Goal: Task Accomplishment & Management: Manage account settings

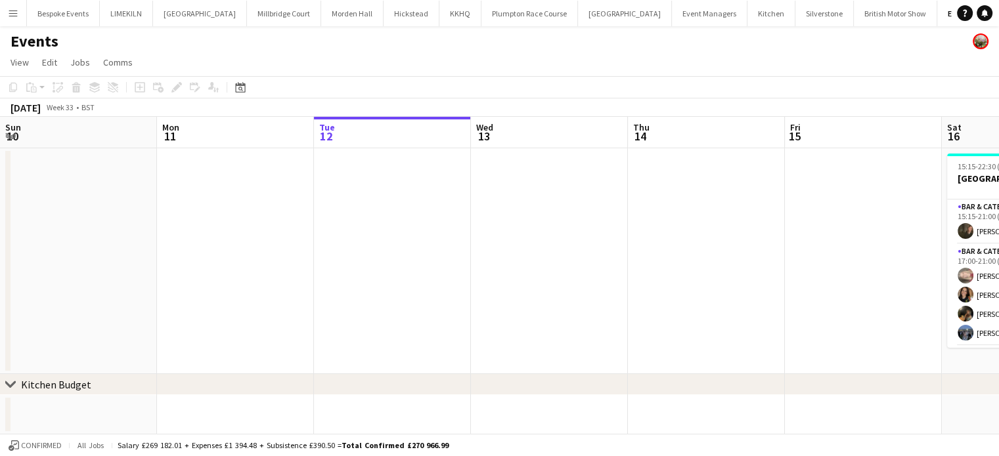
scroll to position [0, 375]
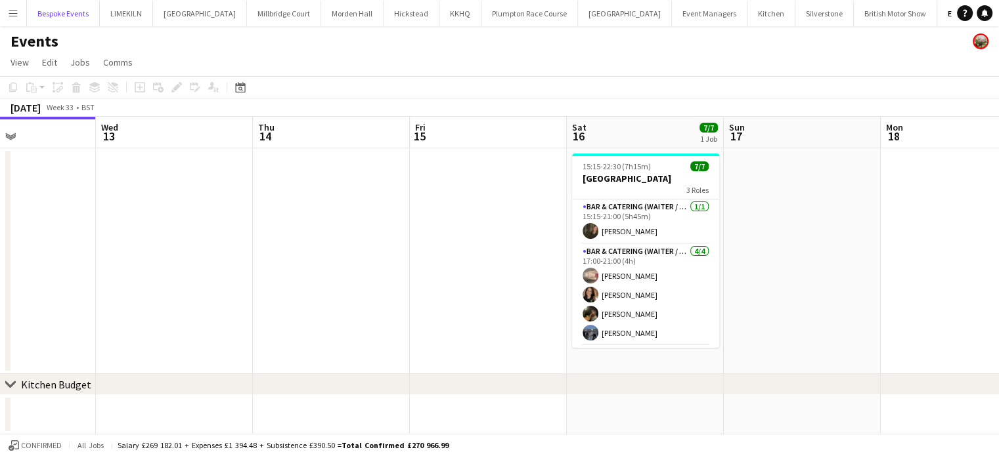
click at [63, 11] on button "Bespoke Events Close" at bounding box center [63, 14] width 73 height 26
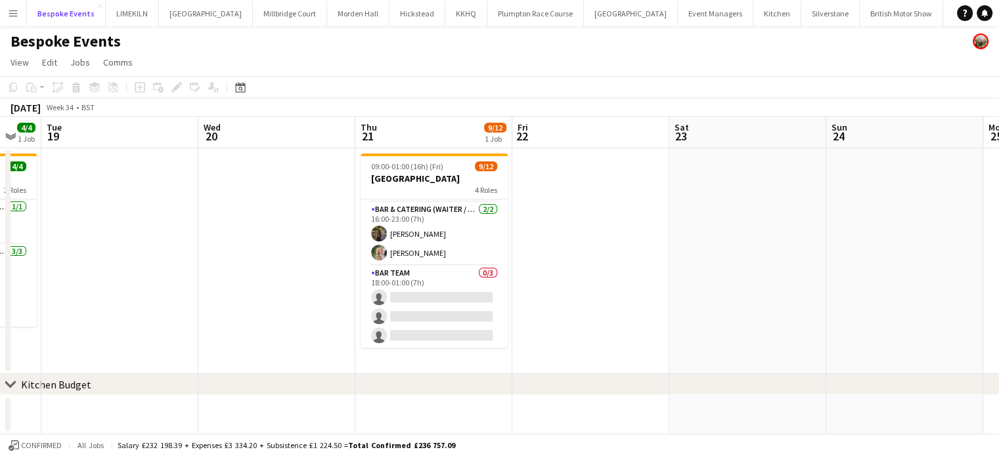
scroll to position [0, 592]
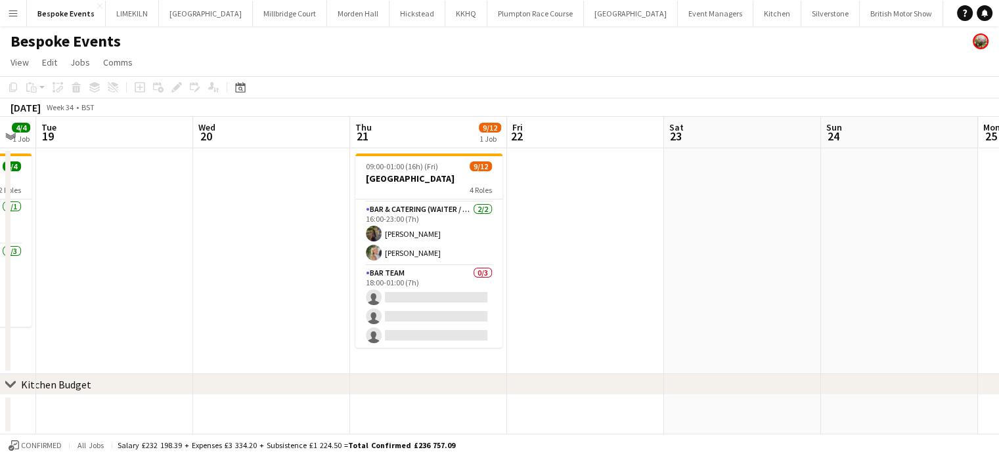
click at [439, 279] on app-card-role "Bar Team 0/3 18:00-01:00 (7h) single-neutral-actions single-neutral-actions sin…" at bounding box center [428, 307] width 147 height 83
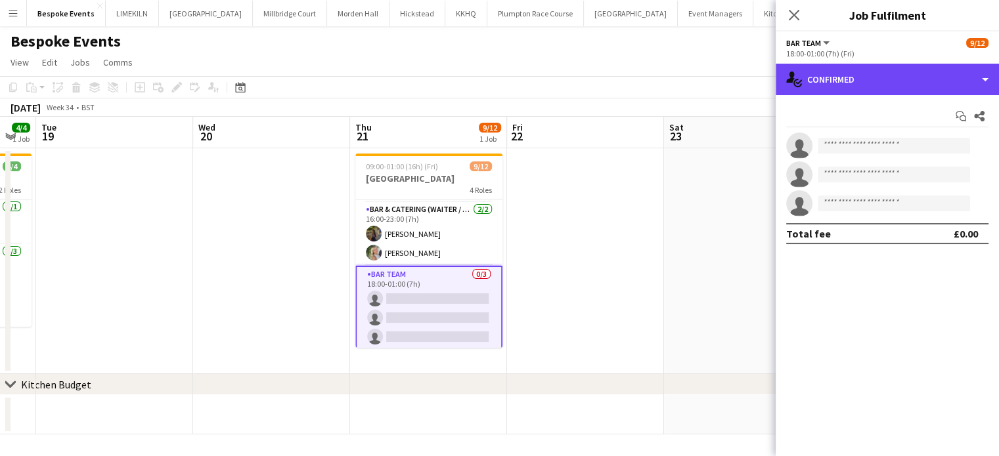
click at [875, 89] on div "single-neutral-actions-check-2 Confirmed" at bounding box center [887, 80] width 223 height 32
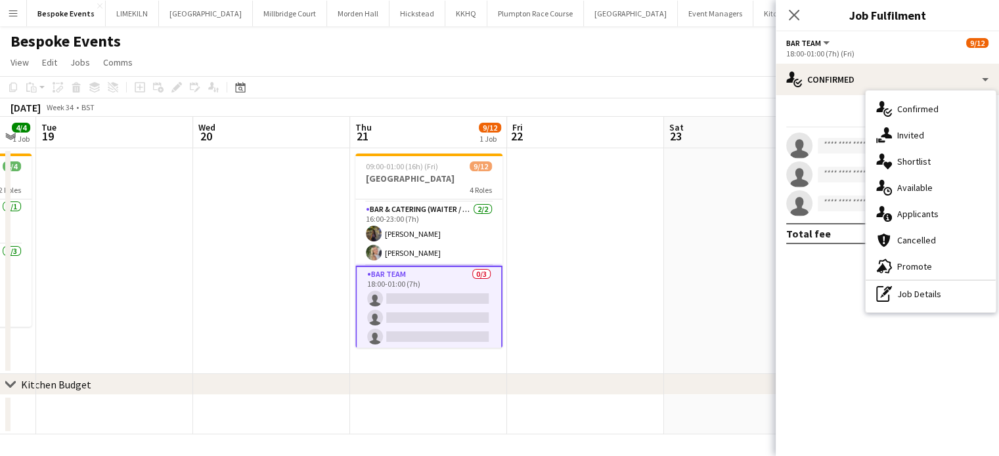
click at [901, 129] on div "single-neutral-actions-share-1 Invited" at bounding box center [931, 135] width 130 height 26
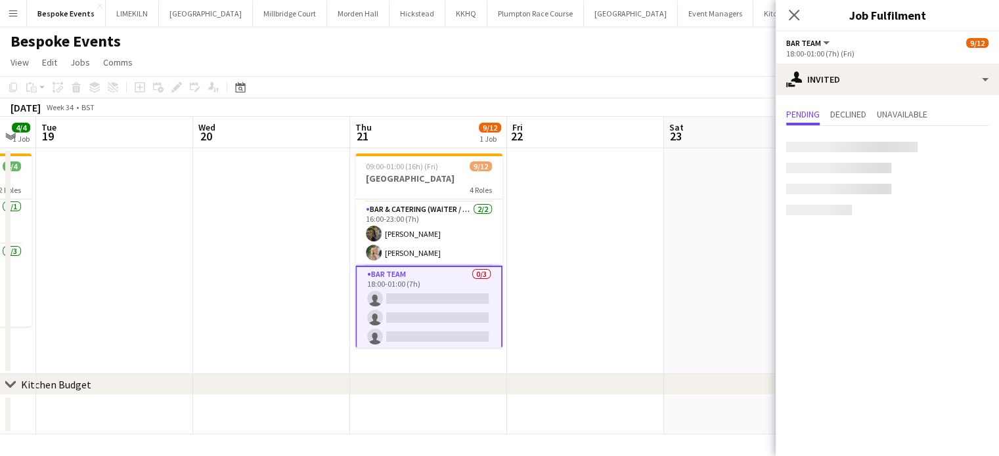
click at [849, 146] on div at bounding box center [851, 147] width 131 height 11
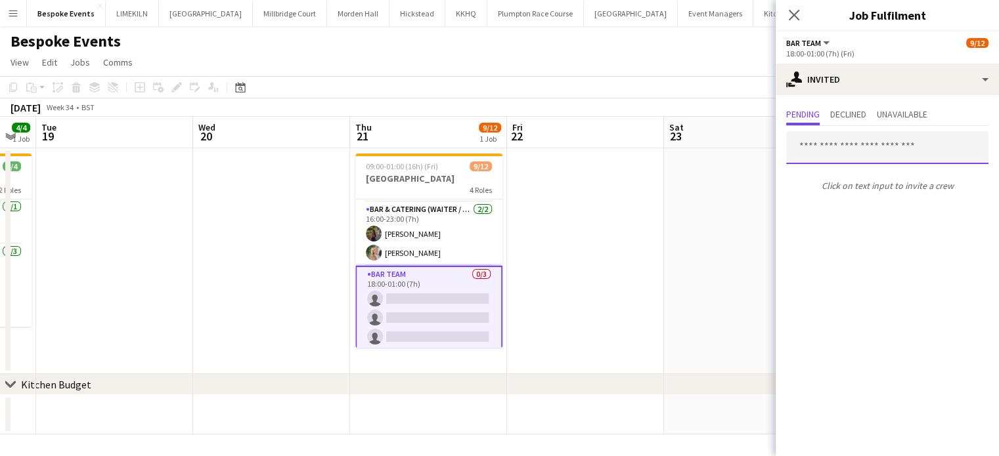
click at [849, 146] on input "text" at bounding box center [887, 147] width 202 height 33
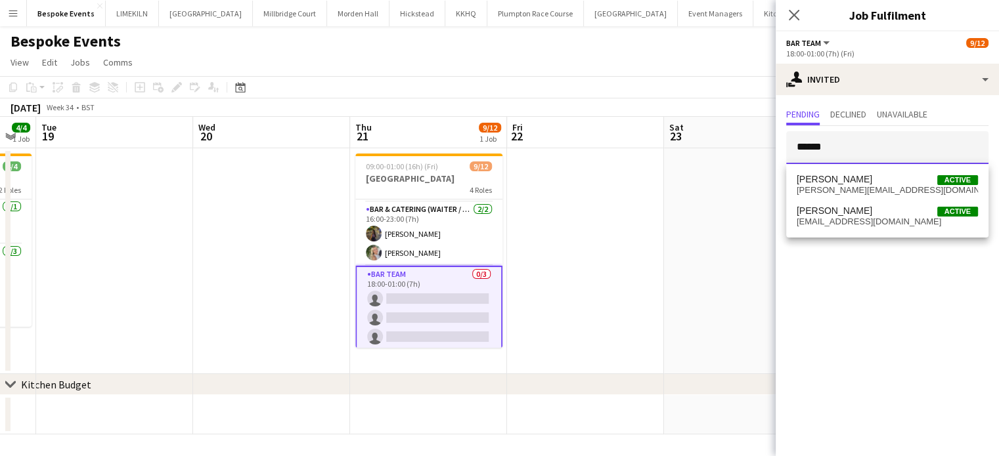
type input "******"
click at [858, 187] on span "[PERSON_NAME][EMAIL_ADDRESS][DOMAIN_NAME]" at bounding box center [887, 190] width 181 height 11
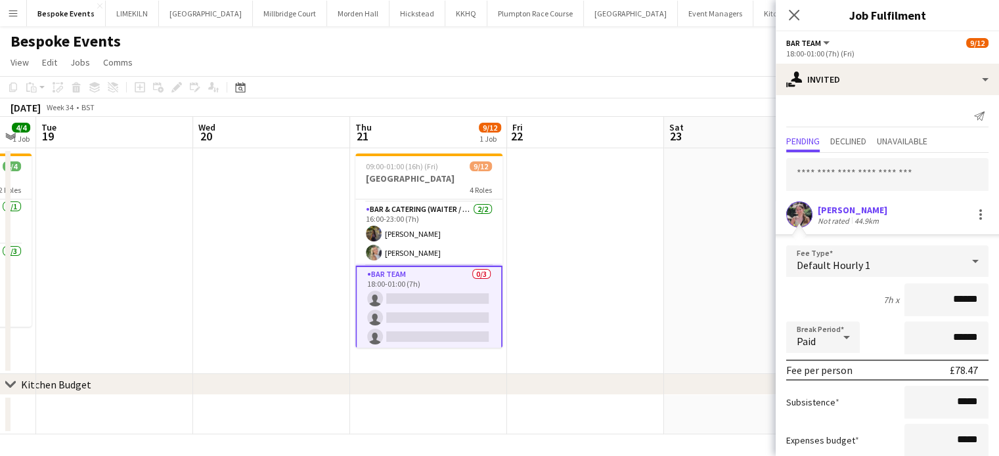
scroll to position [80, 0]
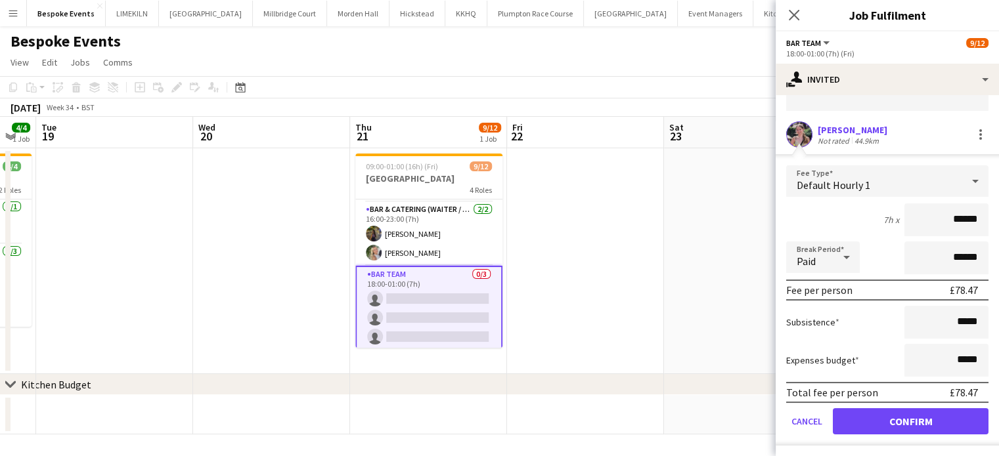
click at [795, 143] on app-user-avatar at bounding box center [799, 134] width 26 height 26
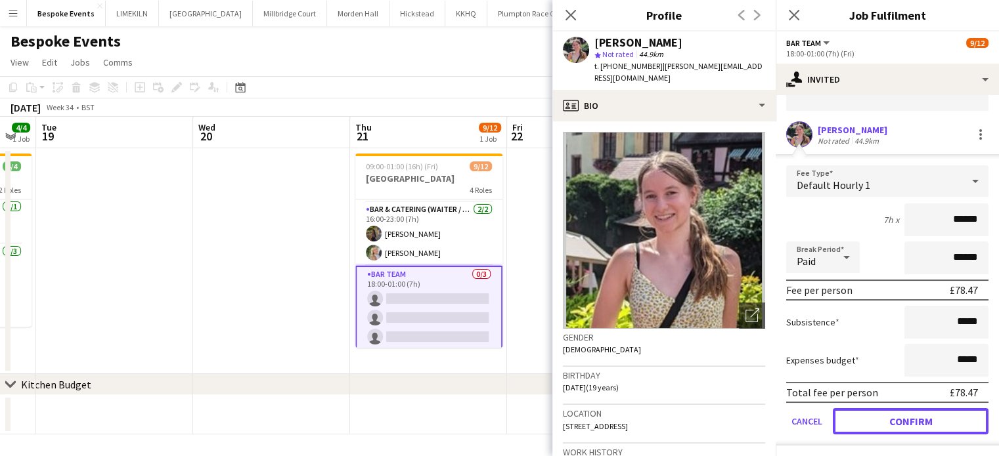
click at [904, 413] on button "Confirm" at bounding box center [911, 421] width 156 height 26
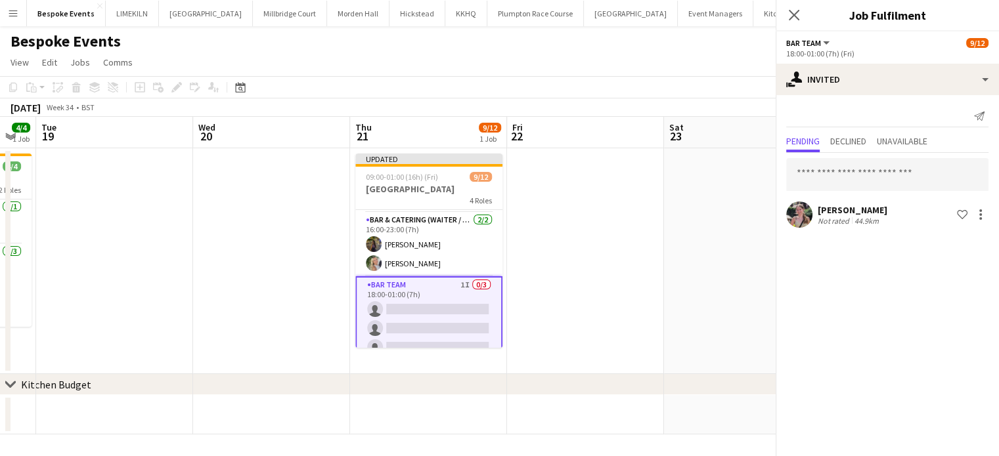
scroll to position [0, 0]
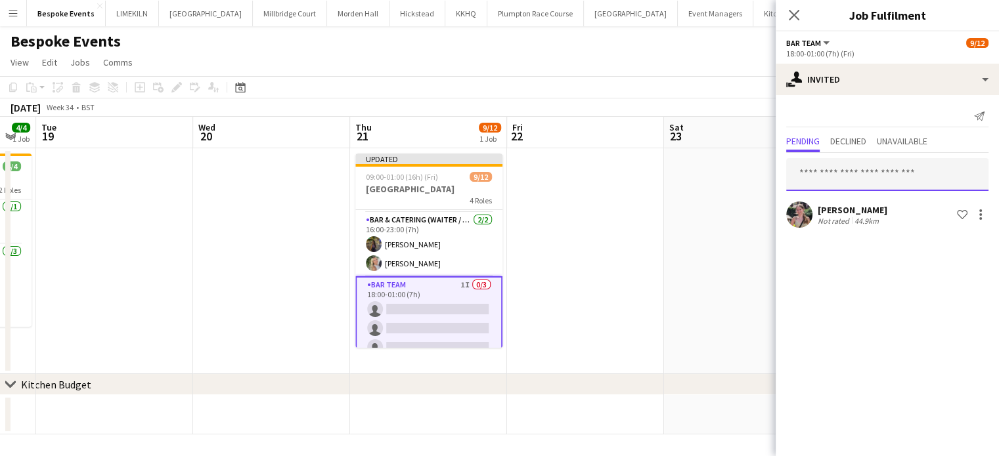
click at [861, 178] on input "text" at bounding box center [887, 174] width 202 height 33
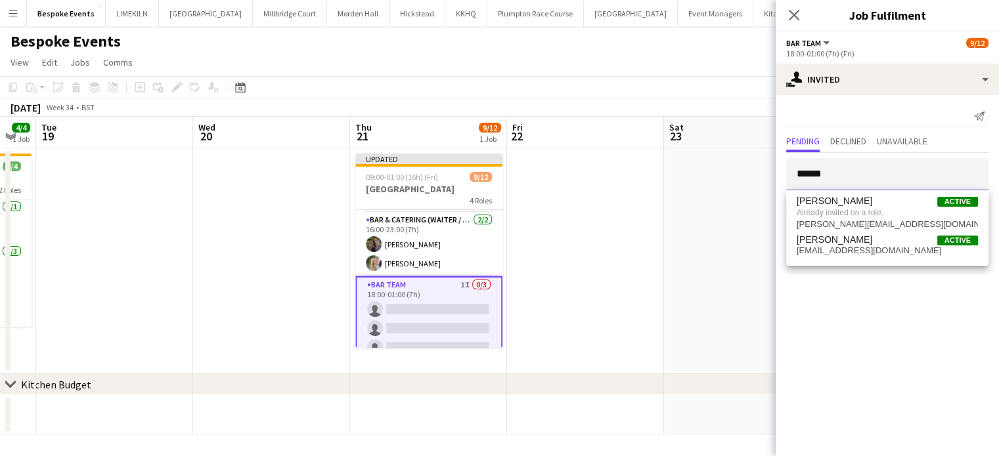
type input "******"
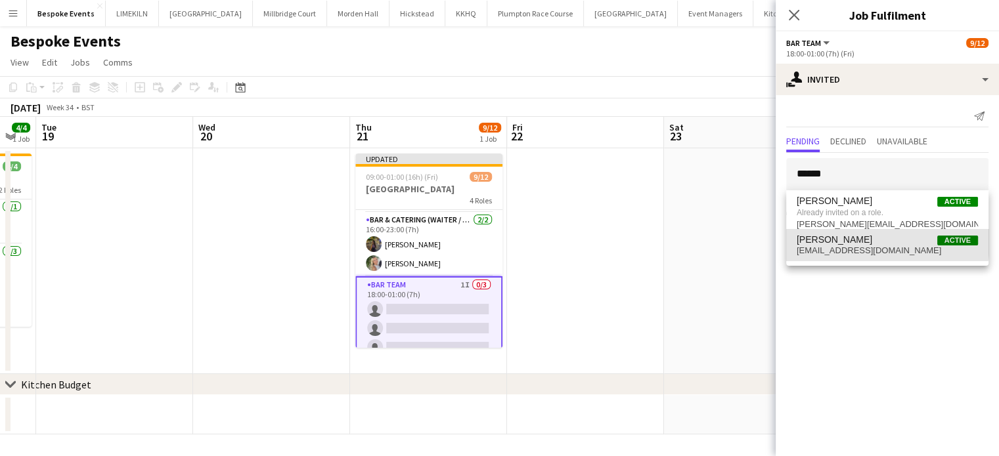
click at [864, 242] on span "[PERSON_NAME] Riches Active" at bounding box center [887, 239] width 181 height 11
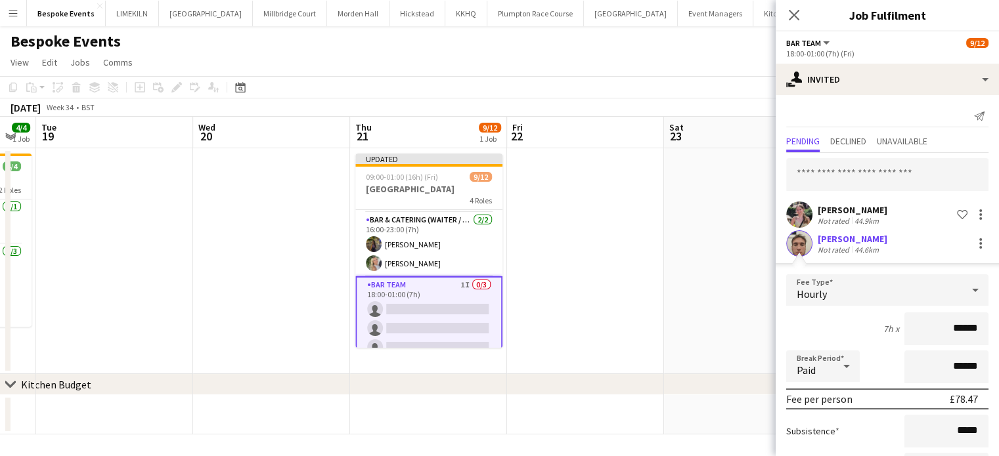
click at [795, 239] on app-user-avatar at bounding box center [799, 244] width 26 height 26
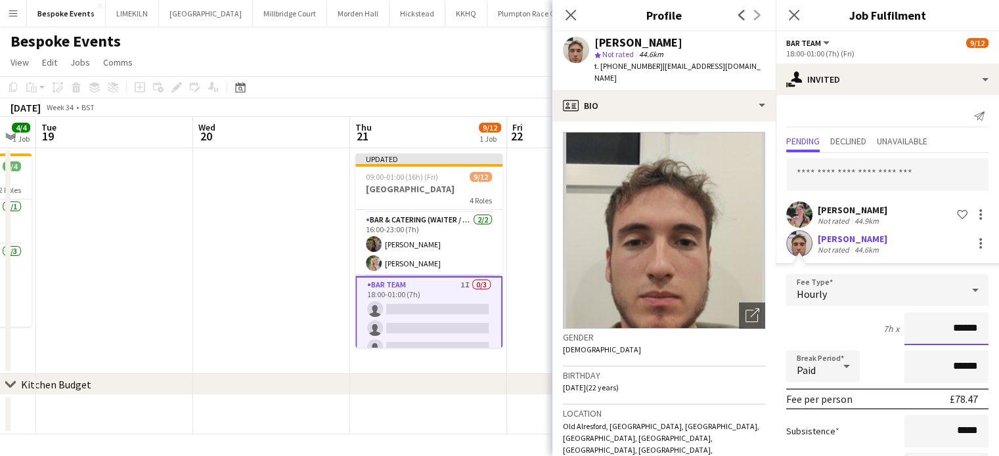
click at [970, 332] on input "******" at bounding box center [946, 329] width 84 height 33
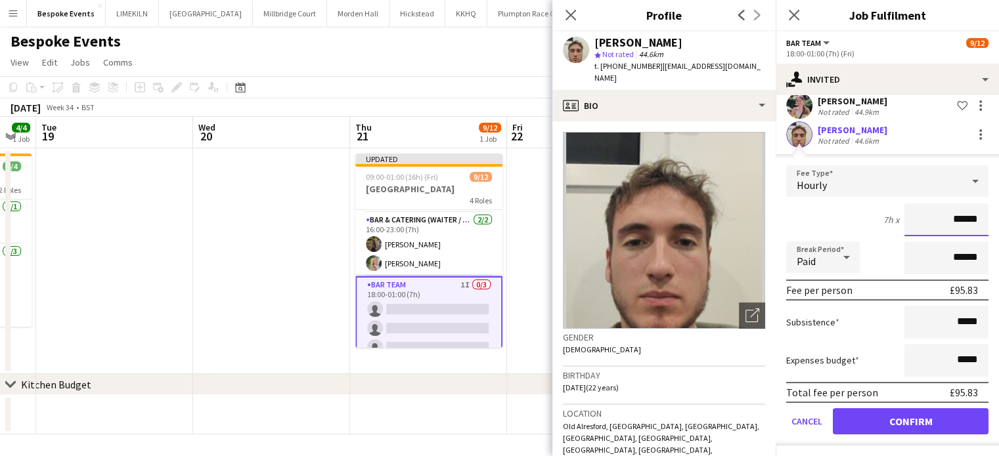
type input "******"
click at [943, 414] on button "Confirm" at bounding box center [911, 421] width 156 height 26
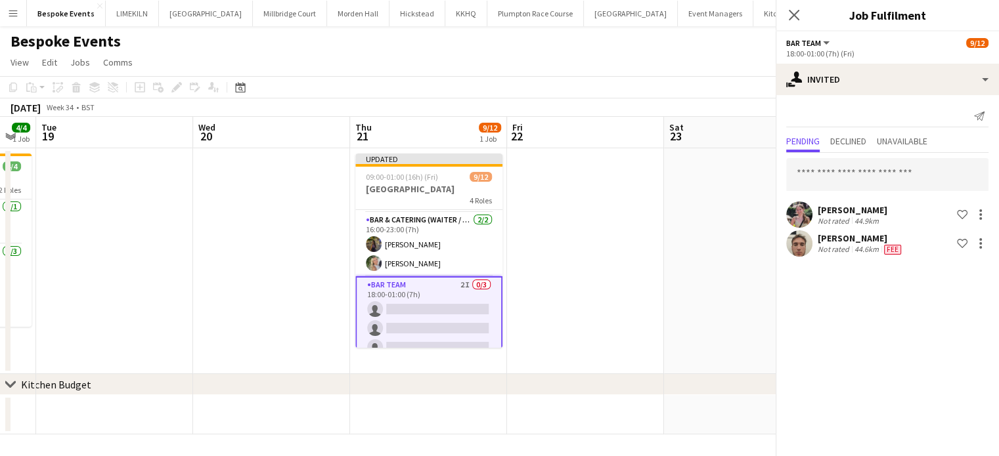
scroll to position [0, 0]
click at [683, 253] on app-date-cell at bounding box center [742, 261] width 157 height 226
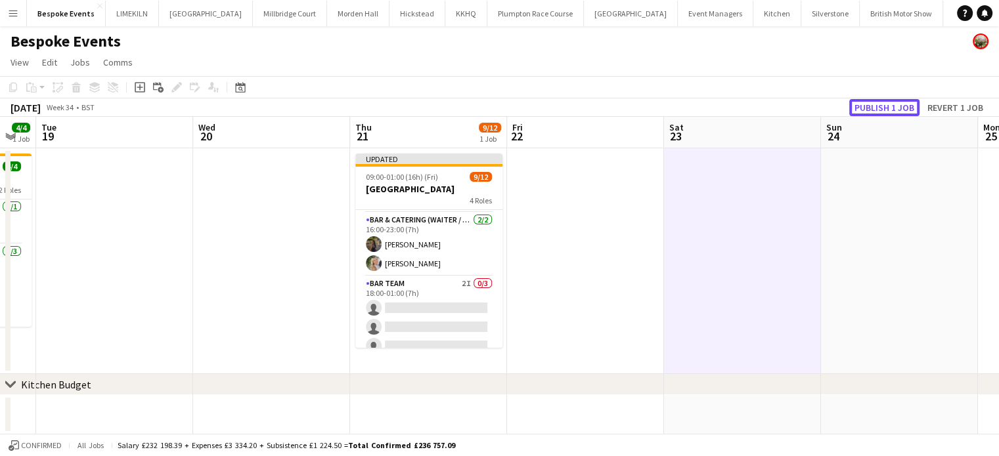
click at [902, 110] on button "Publish 1 job" at bounding box center [884, 107] width 70 height 17
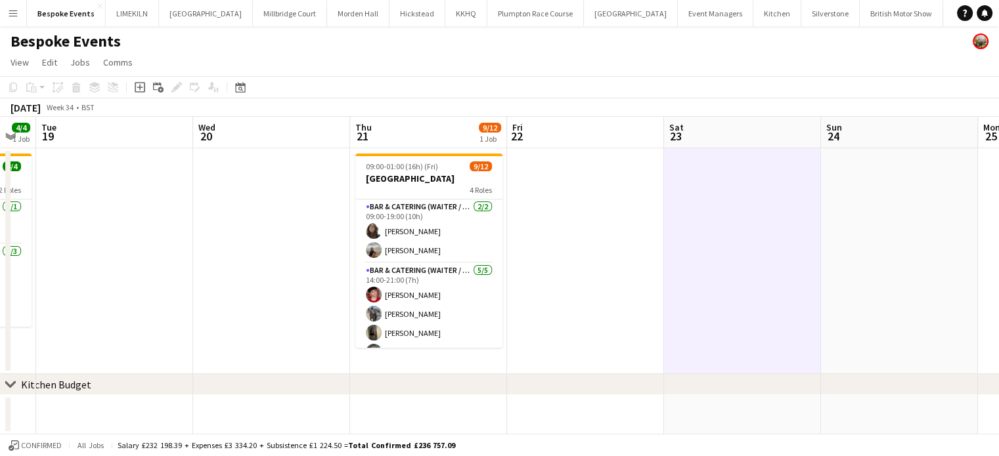
click at [422, 211] on app-card-role "Bar & Catering (Waiter / waitress) [DATE] 09:00-19:00 (10h) [PERSON_NAME] [PERS…" at bounding box center [428, 232] width 147 height 64
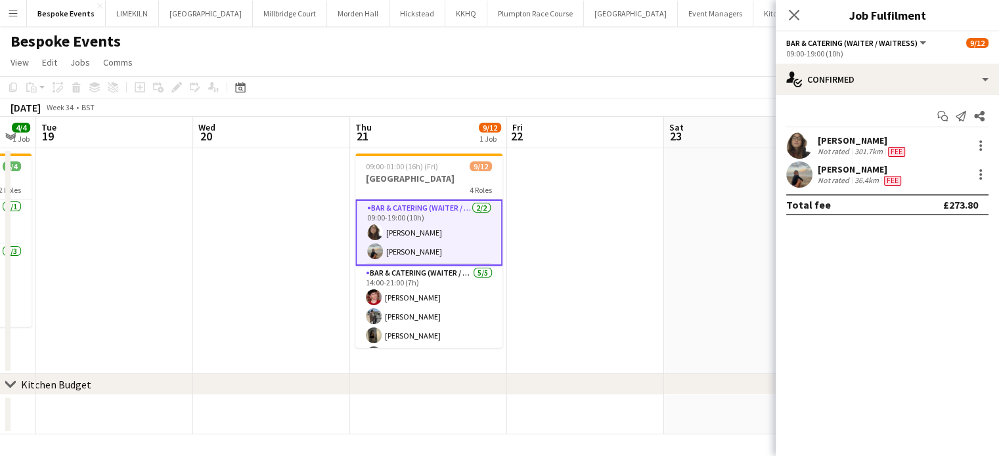
click at [418, 179] on h3 "[GEOGRAPHIC_DATA]" at bounding box center [428, 179] width 147 height 12
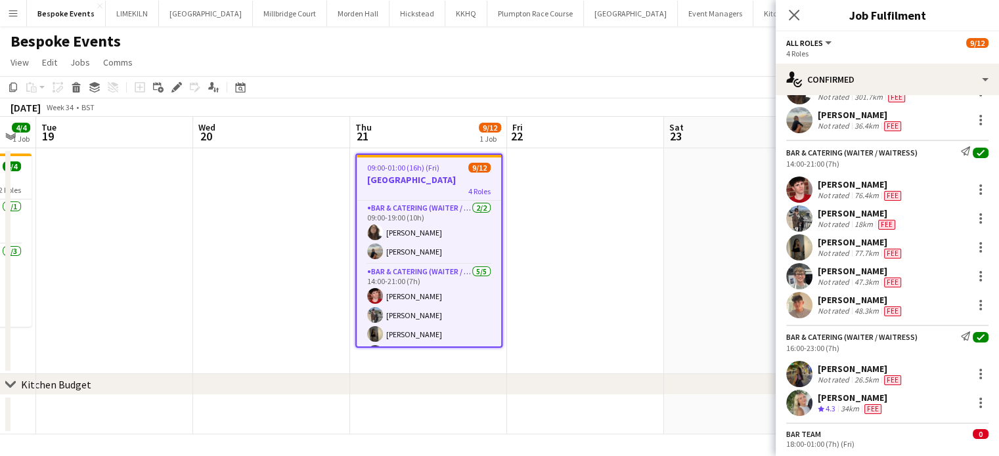
scroll to position [81, 0]
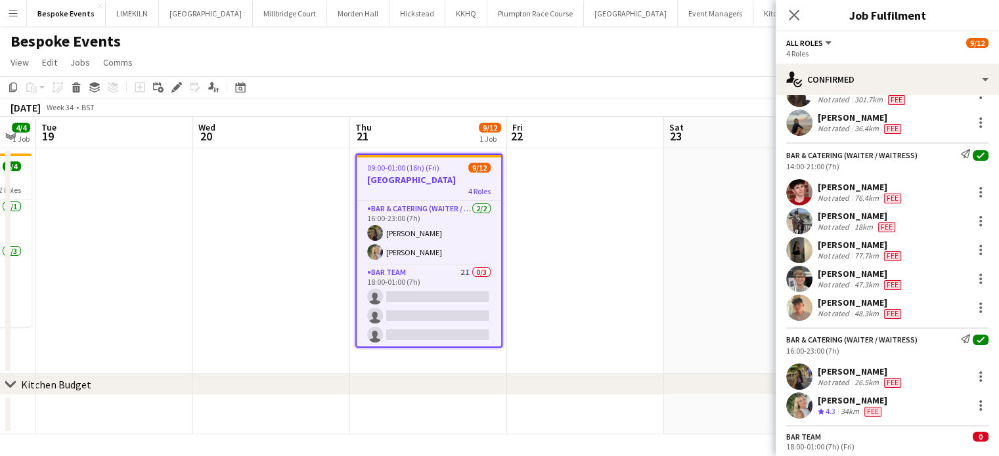
click at [636, 231] on app-date-cell at bounding box center [585, 261] width 157 height 226
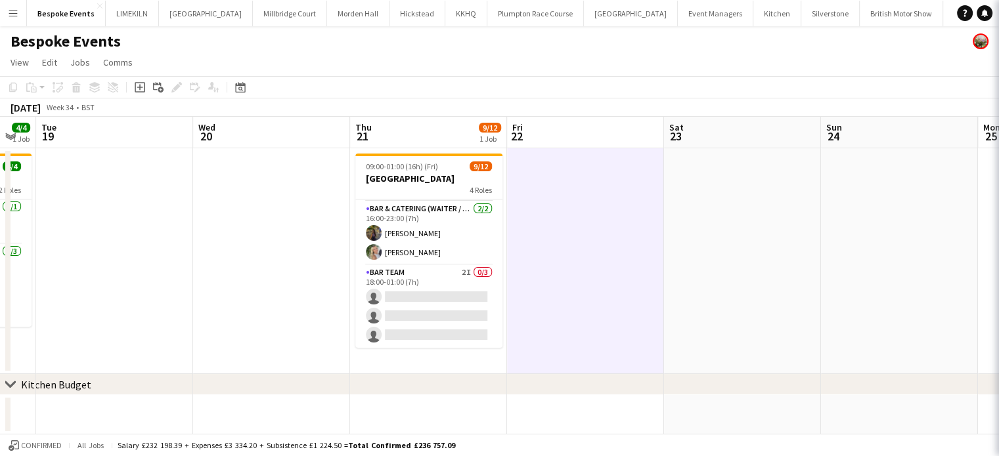
scroll to position [182, 0]
